Goal: Information Seeking & Learning: Learn about a topic

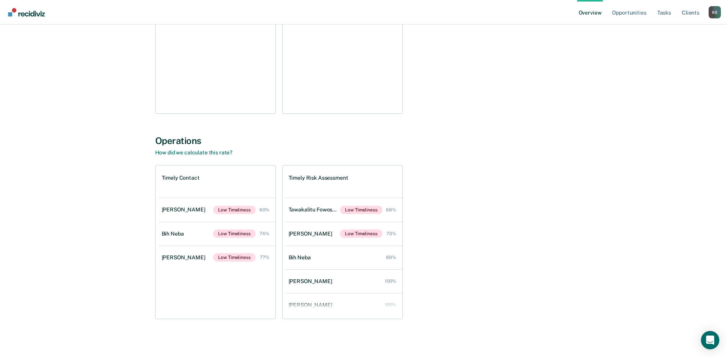
scroll to position [155, 0]
click at [25, 230] on div "[PERSON_NAME] Overview Region : 2 Team : 6 Officers Opportunities Take action o…" at bounding box center [363, 105] width 709 height 454
